Goal: Task Accomplishment & Management: Manage account settings

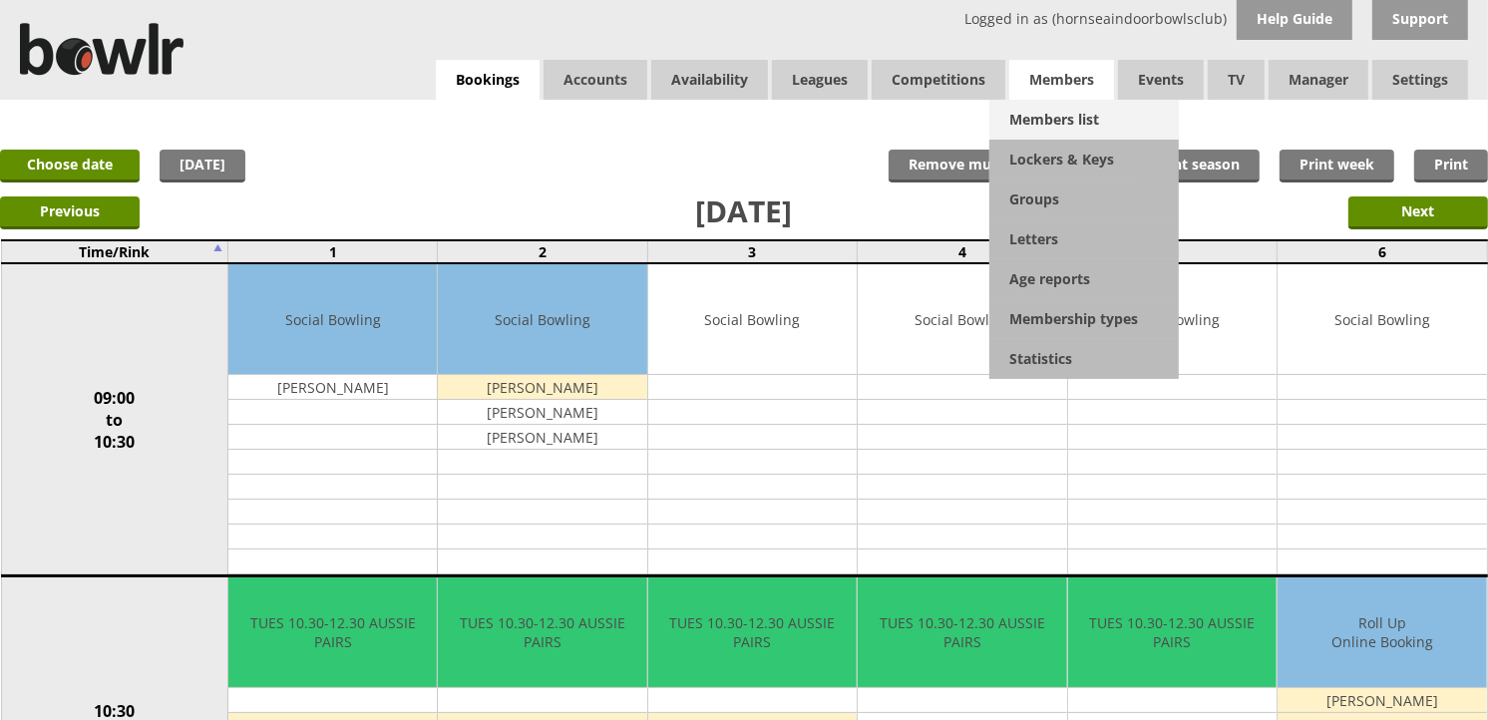
click at [1067, 115] on link "Members list" at bounding box center [1083, 120] width 189 height 40
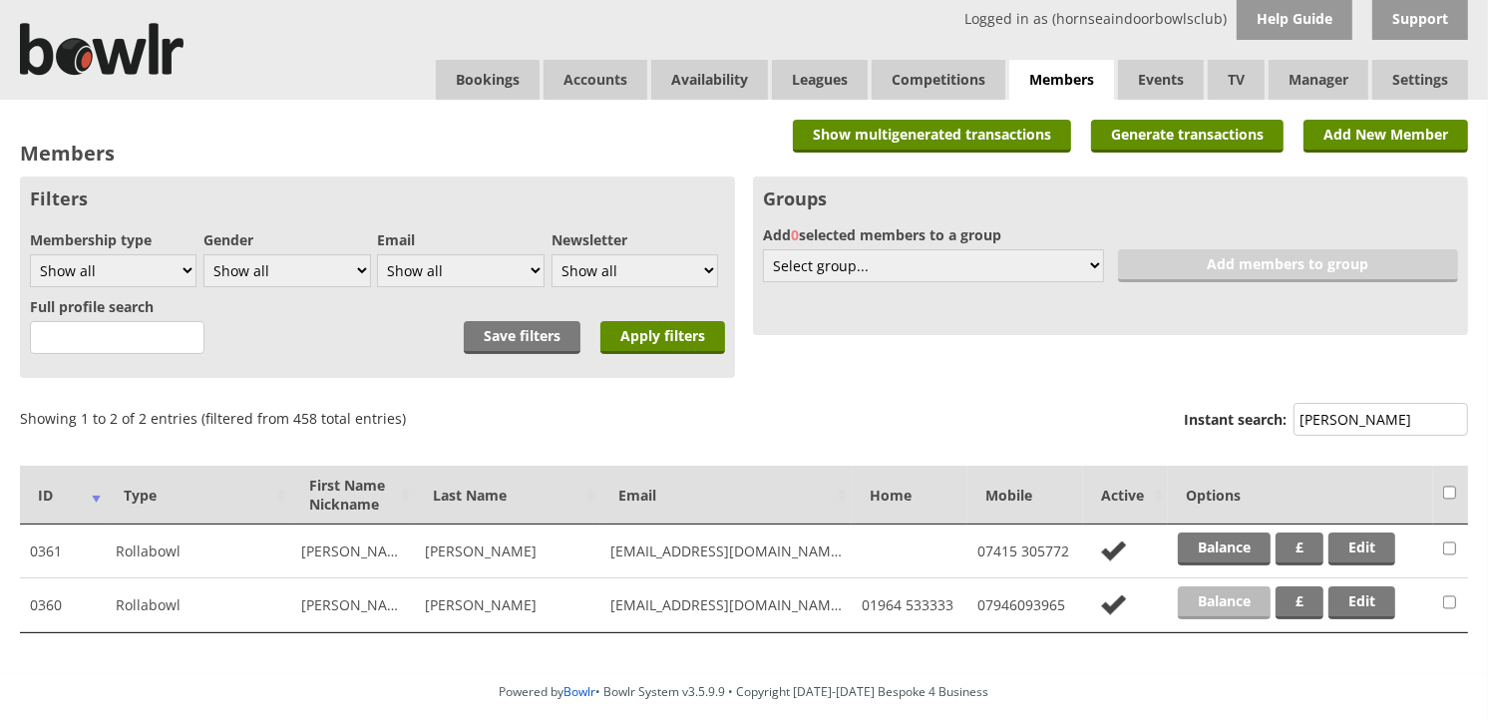
type input "fink"
click at [1232, 589] on link "Balance" at bounding box center [1224, 602] width 93 height 33
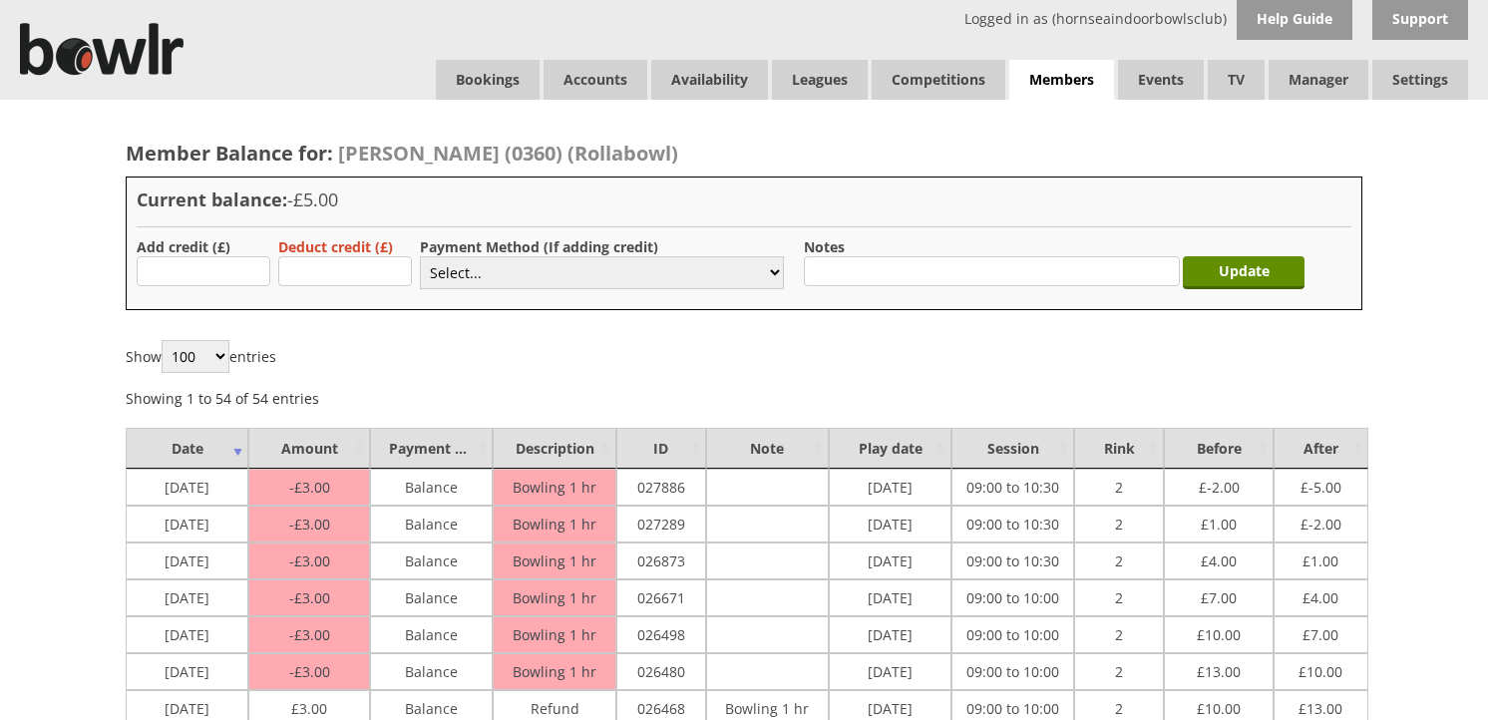
click at [216, 270] on input "text" at bounding box center [204, 271] width 134 height 30
type input "20.00"
click at [436, 272] on select "Select... Cash Card Cheque Bank Transfer Other Member Card Gift Voucher Balance" at bounding box center [602, 272] width 364 height 33
select select "1"
click at [420, 256] on select "Select... Cash Card Cheque Bank Transfer Other Member Card Gift Voucher Balance" at bounding box center [602, 272] width 364 height 33
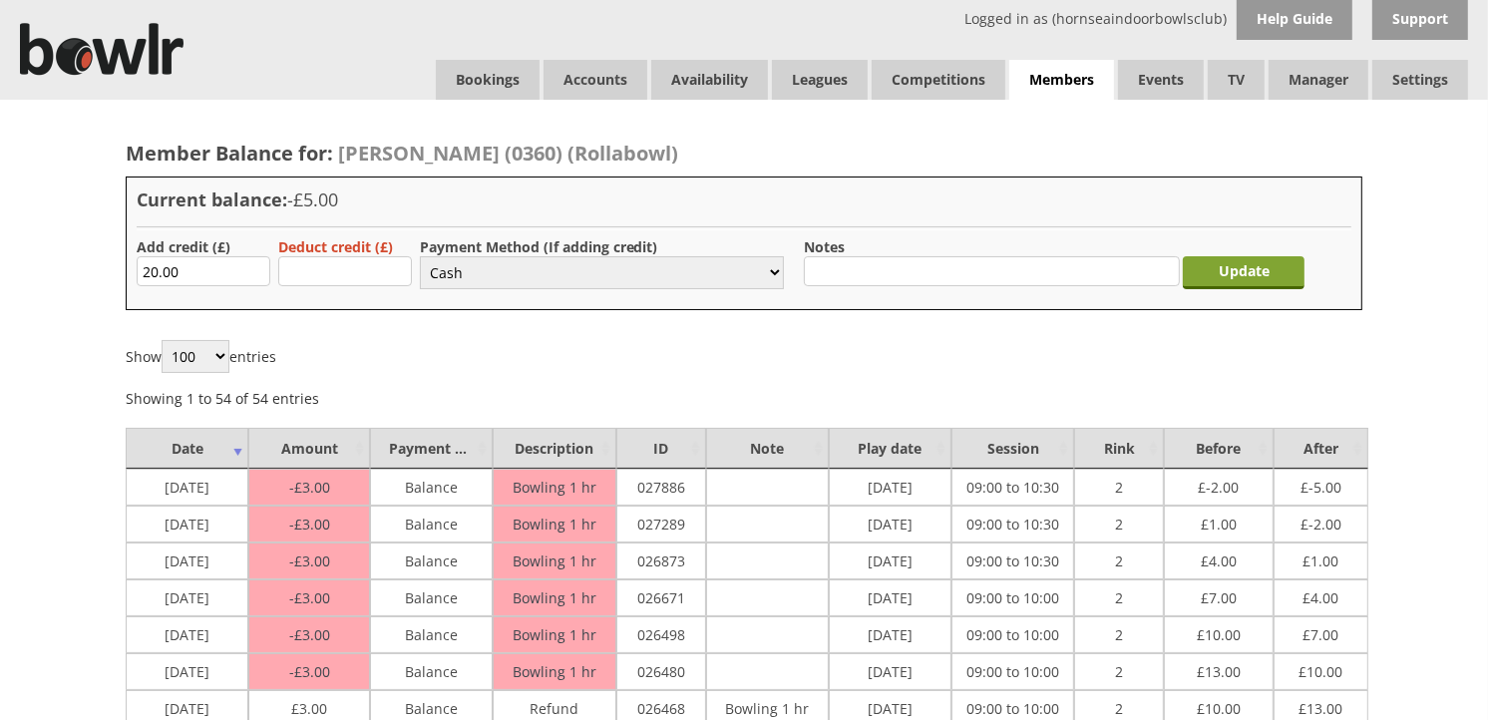
click at [1214, 275] on input "Update" at bounding box center [1244, 272] width 122 height 33
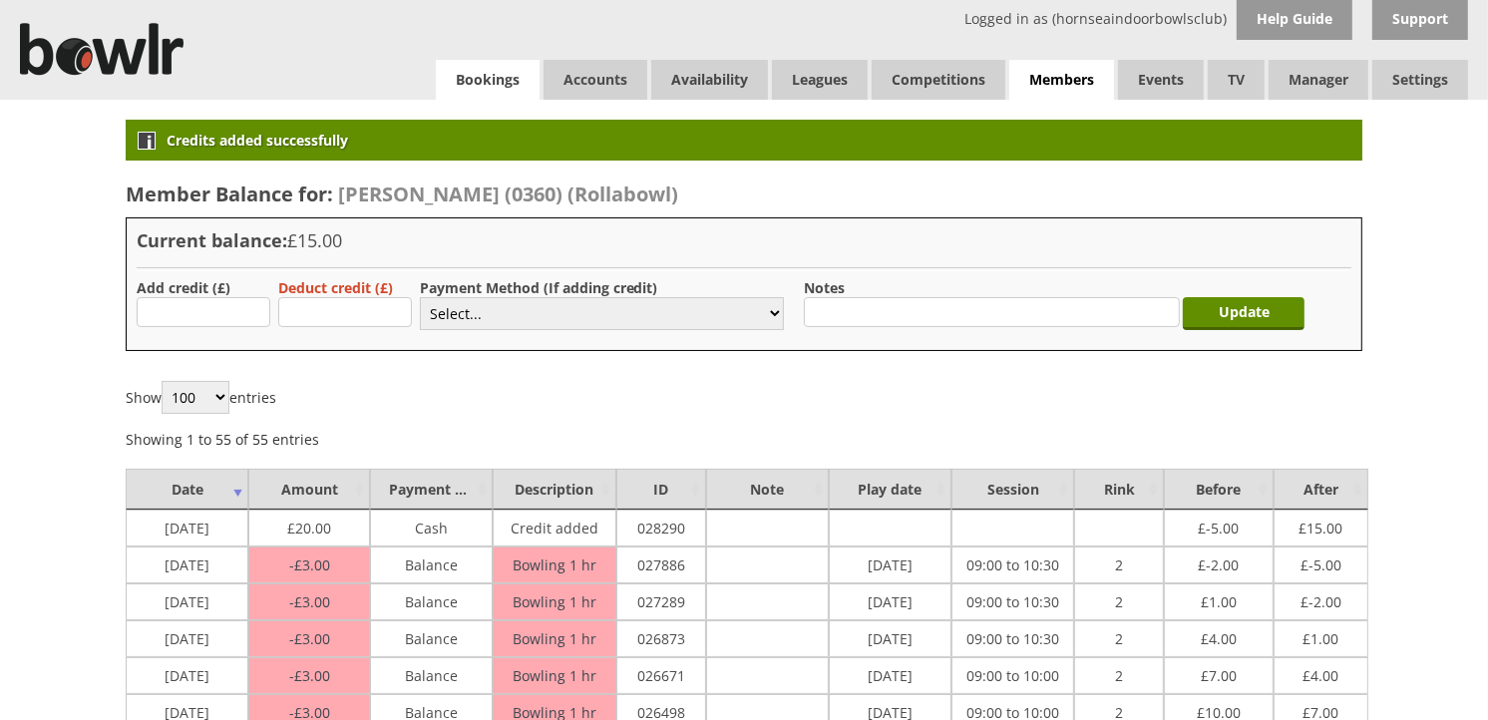
click at [515, 92] on link "Bookings" at bounding box center [488, 80] width 104 height 40
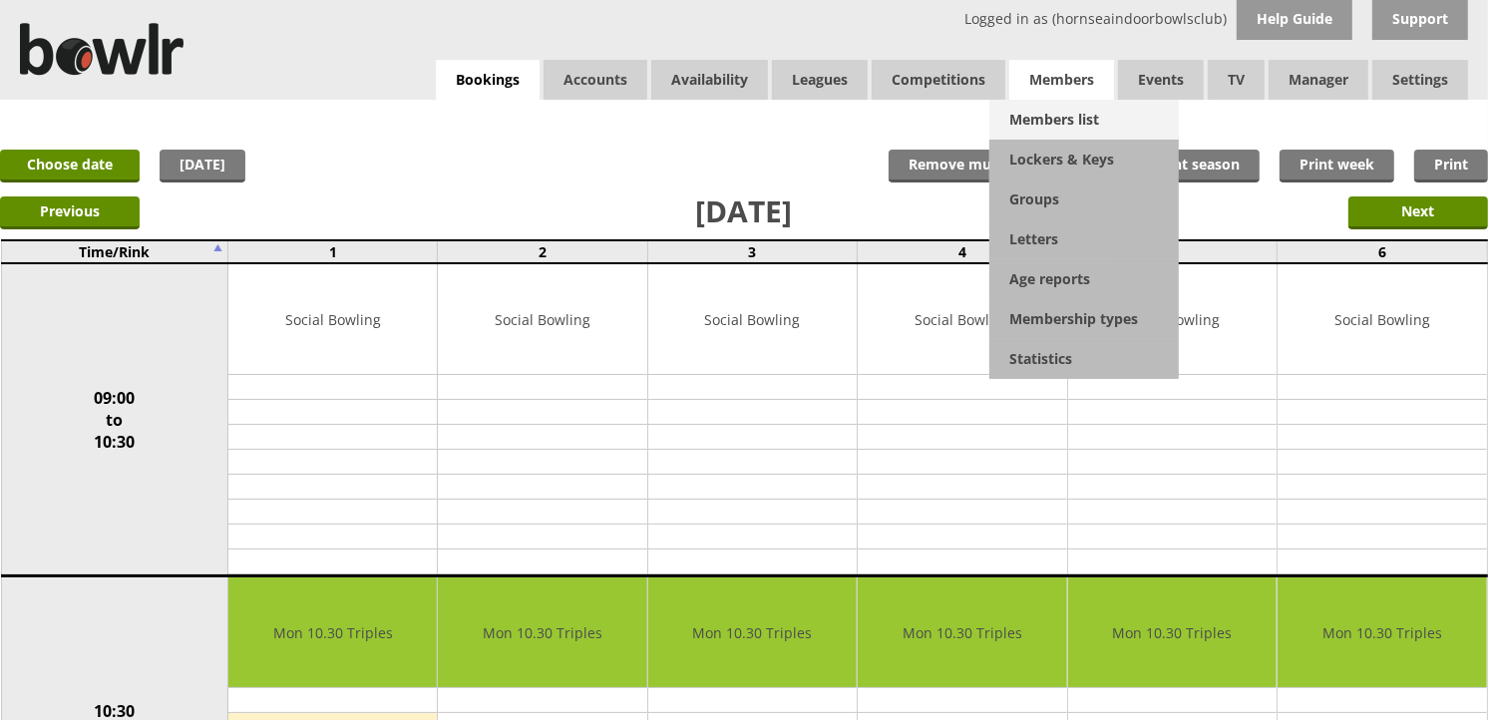
click at [1059, 111] on link "Members list" at bounding box center [1083, 120] width 189 height 40
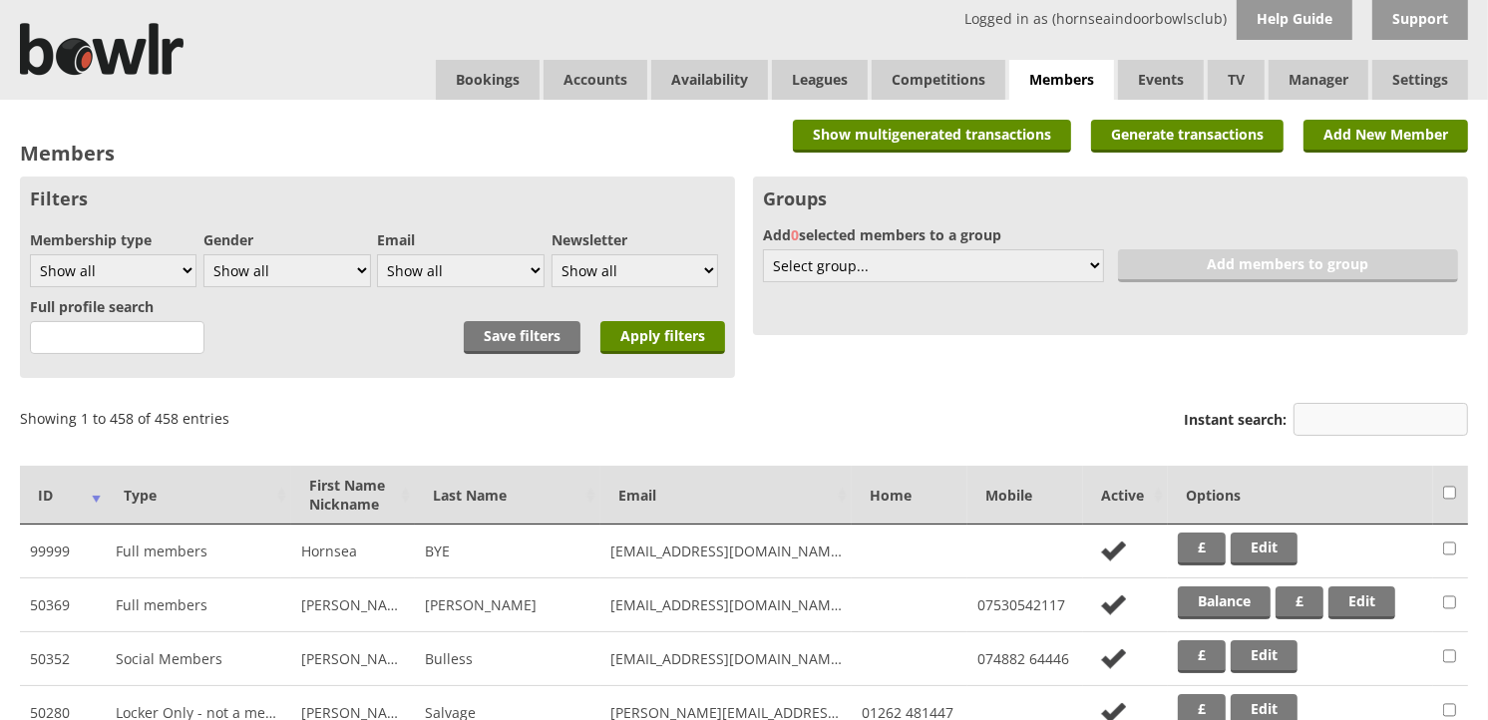
click at [1338, 429] on input "Instant search:" at bounding box center [1381, 419] width 175 height 33
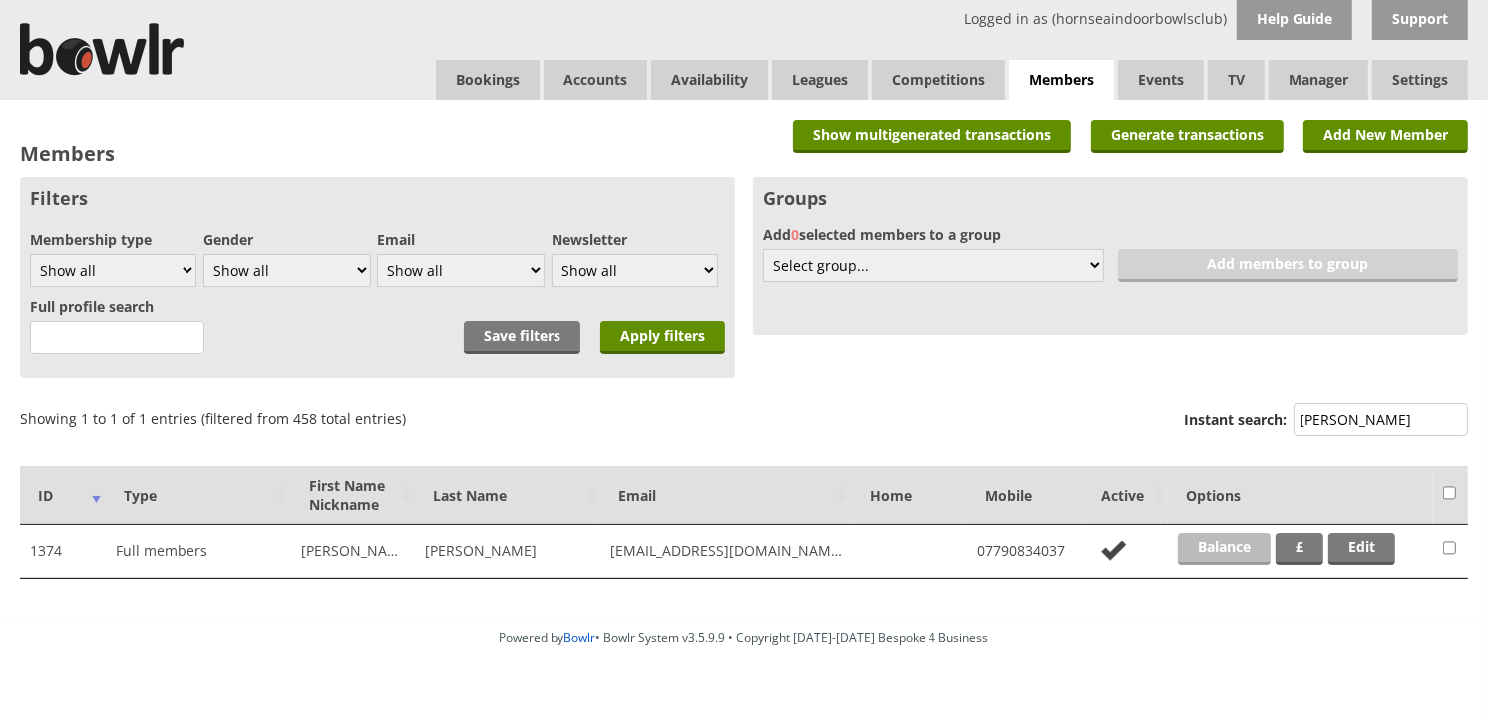
type input "dale"
click at [1242, 546] on link "Balance" at bounding box center [1224, 549] width 93 height 33
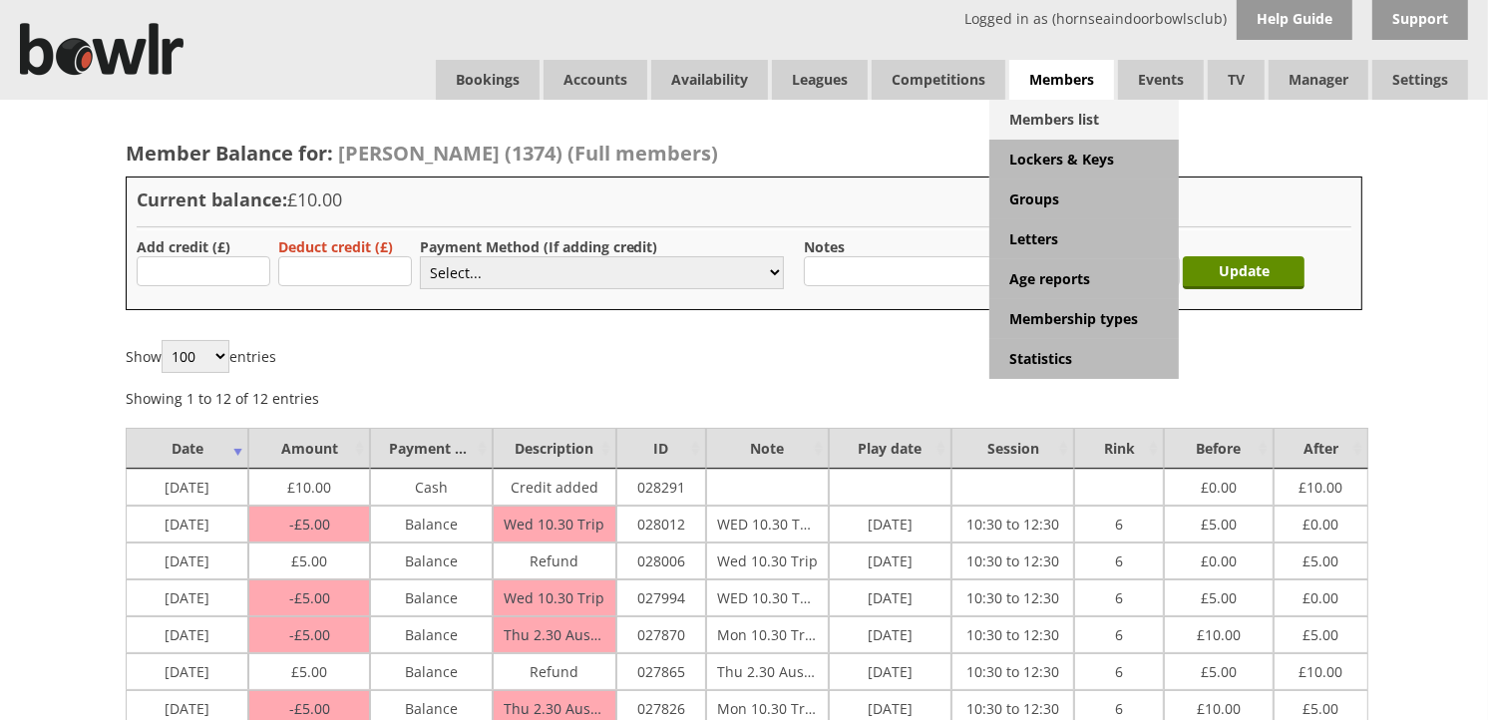
click at [1064, 112] on link "Members list" at bounding box center [1083, 120] width 189 height 40
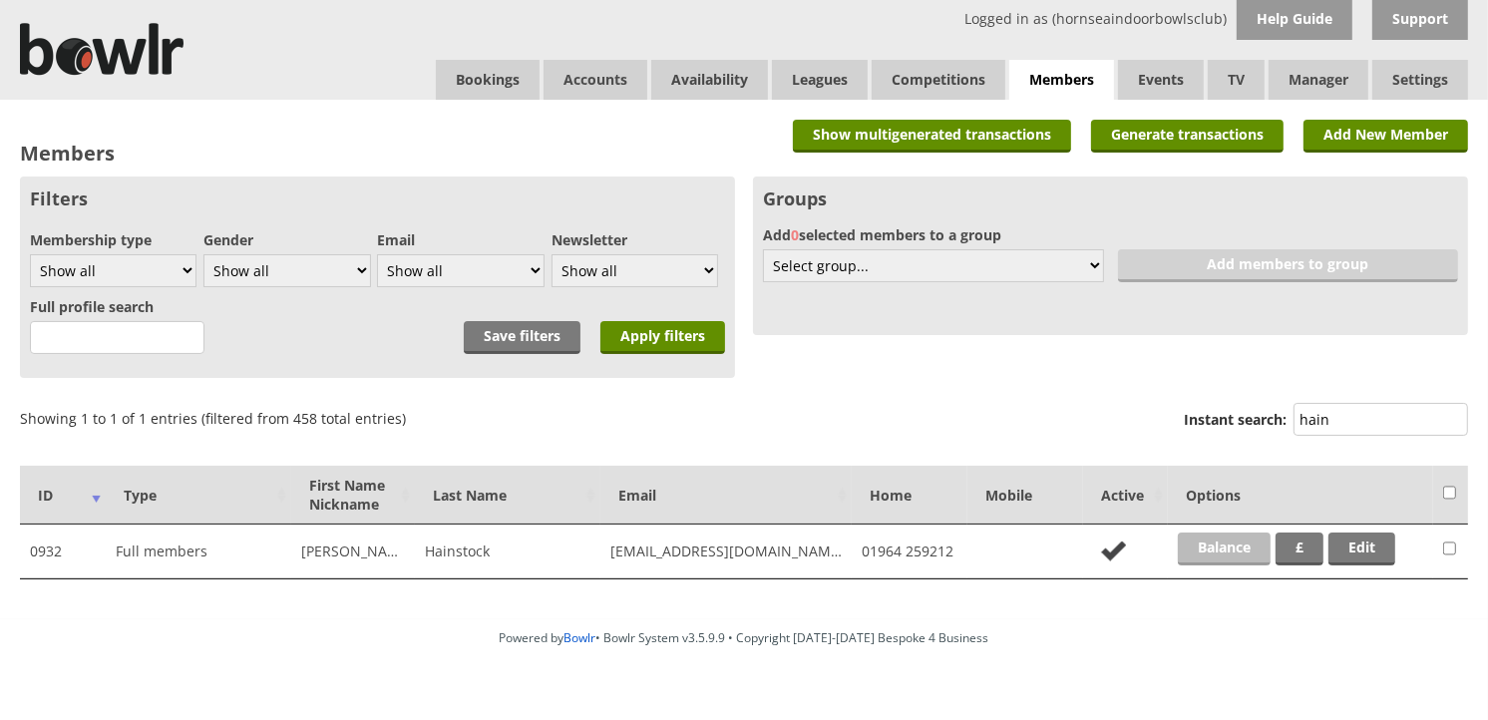
type input "hain"
click at [1249, 544] on link "Balance" at bounding box center [1224, 549] width 93 height 33
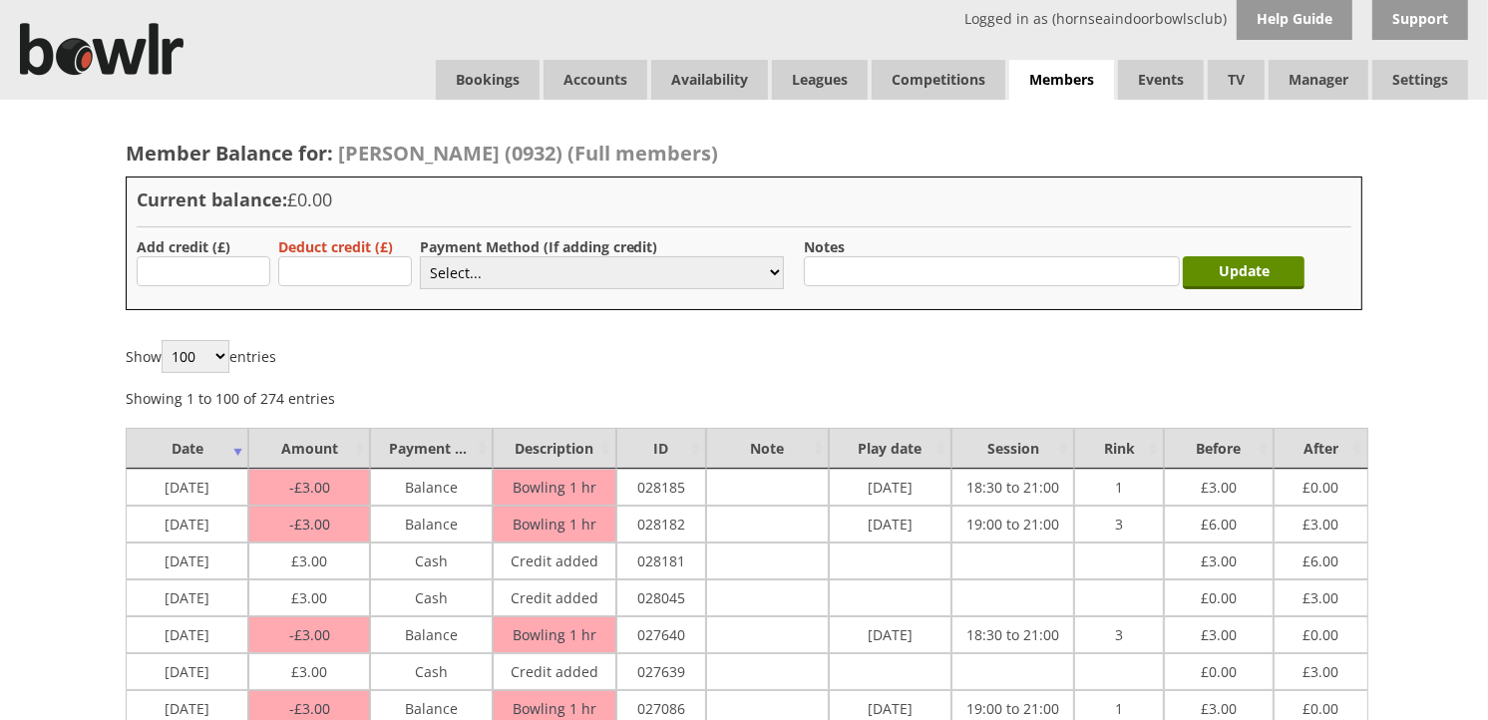
type input "5.00"
click at [543, 262] on select "Select... Cash Card Cheque Bank Transfer Other Member Card Gift Voucher Balance" at bounding box center [602, 272] width 364 height 33
select select "1"
click at [420, 256] on select "Select... Cash Card Cheque Bank Transfer Other Member Card Gift Voucher Balance" at bounding box center [602, 272] width 364 height 33
click at [1194, 269] on input "Update" at bounding box center [1244, 272] width 122 height 33
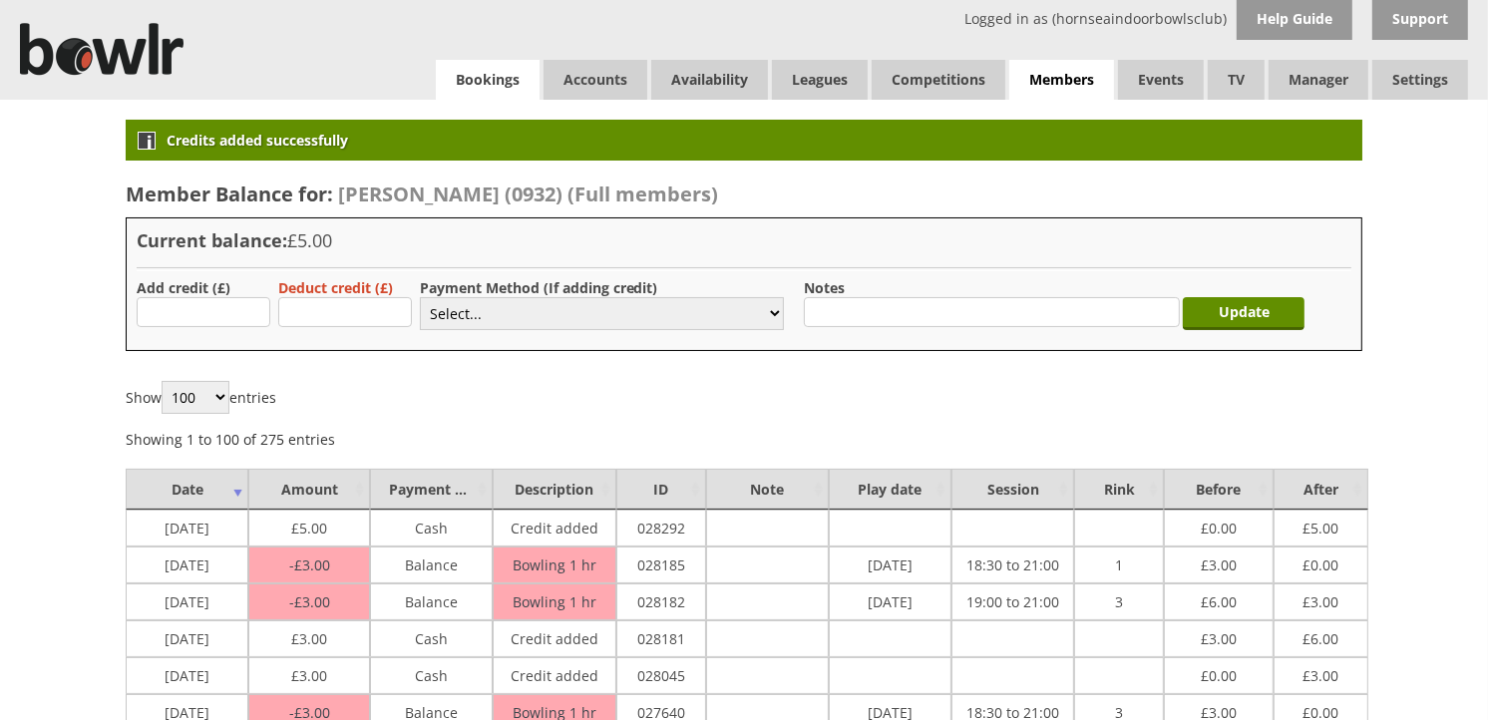
click at [445, 74] on link "Bookings" at bounding box center [488, 80] width 104 height 40
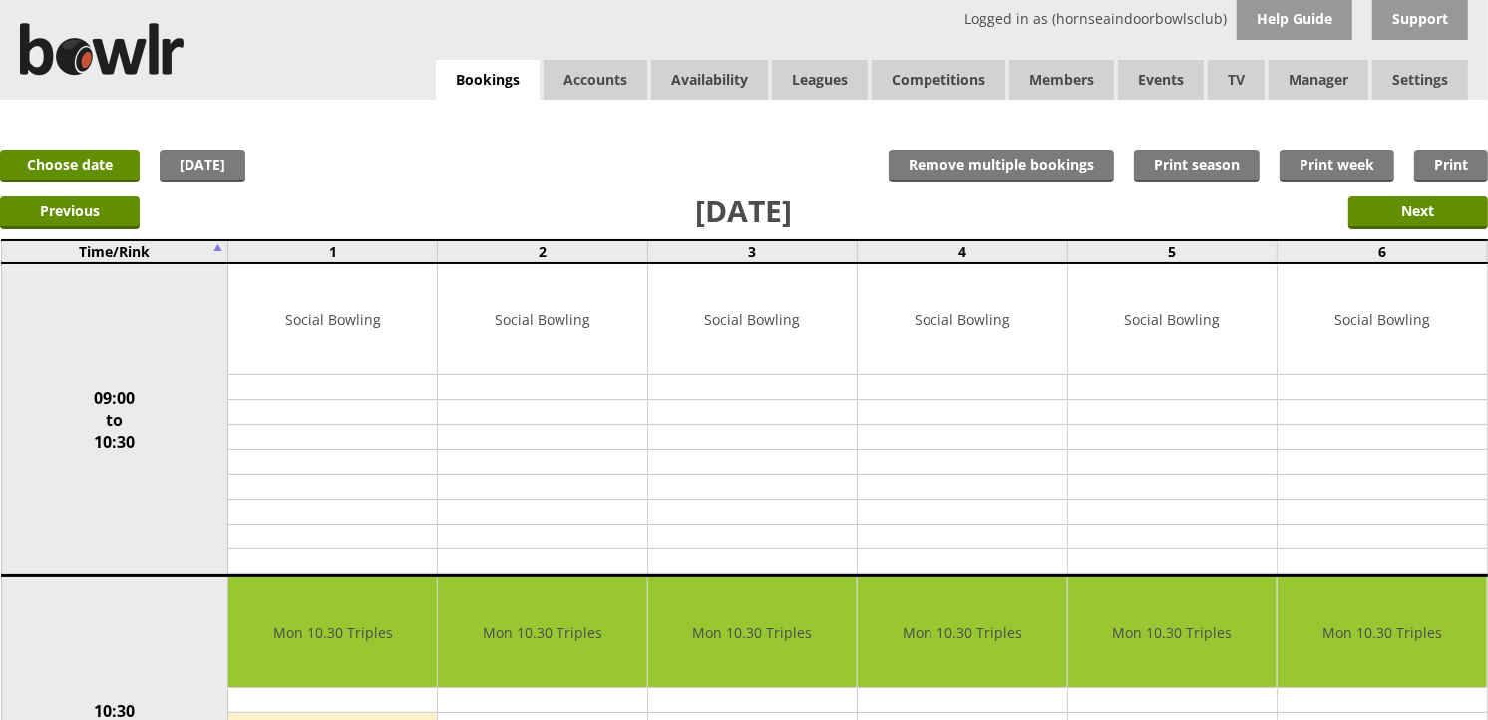
click at [475, 81] on link "Bookings" at bounding box center [488, 80] width 104 height 41
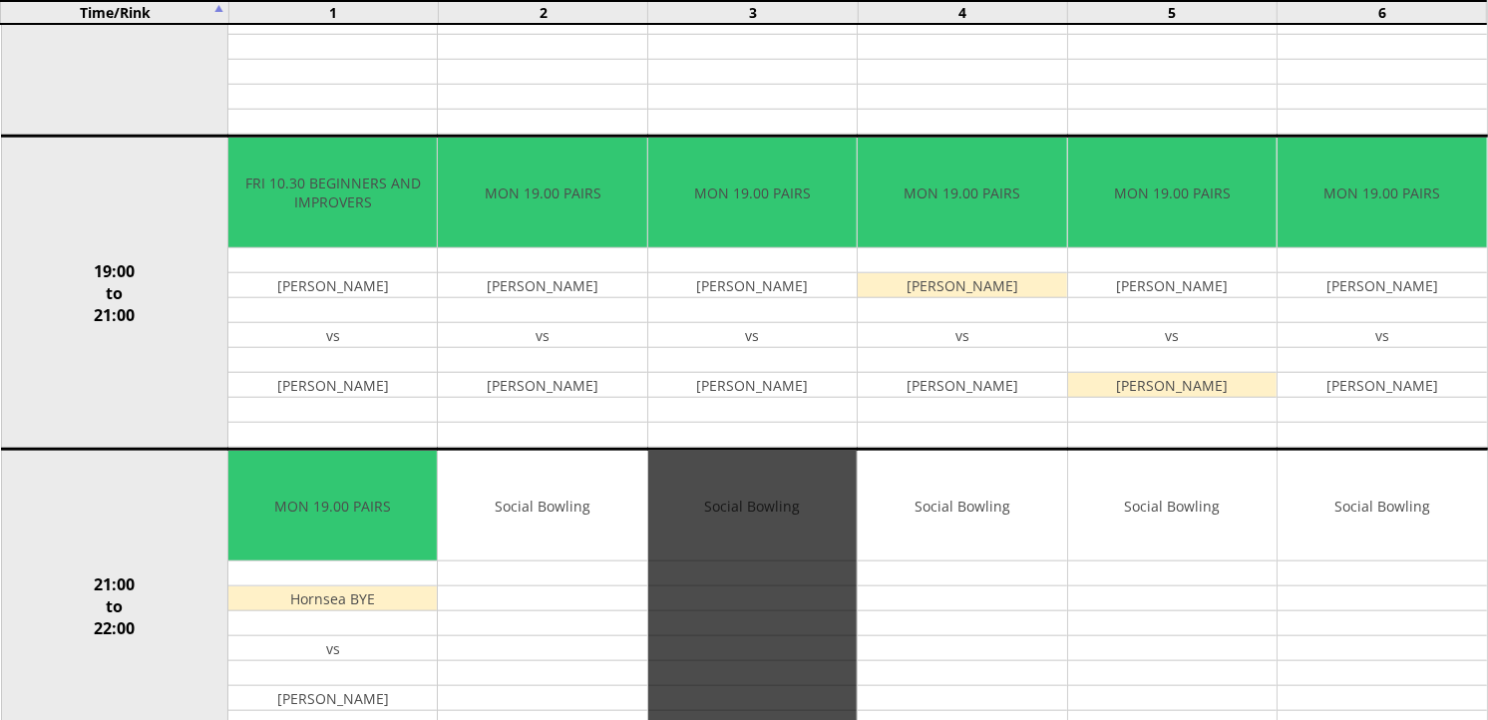
scroll to position [1662, 0]
